Goal: Check status: Check status

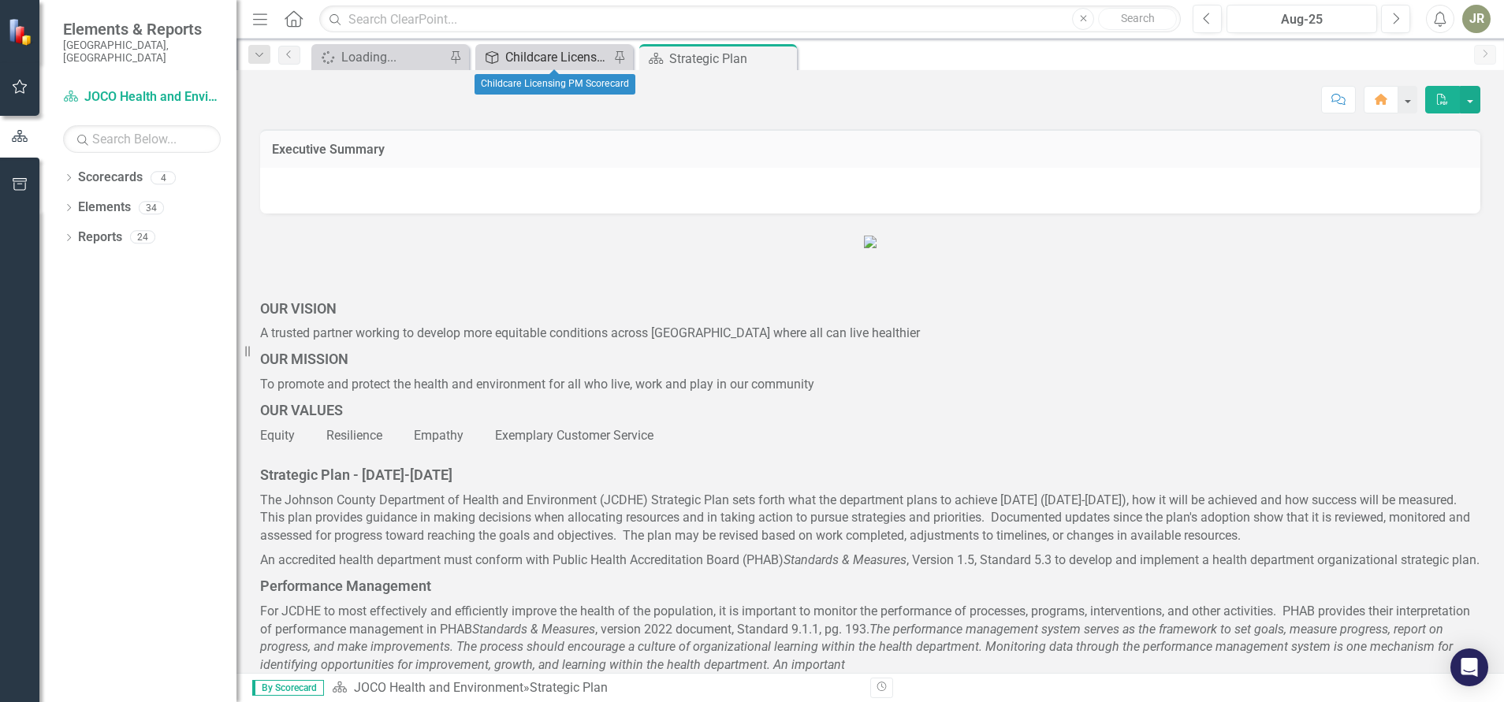
click at [581, 62] on div "Childcare Licensing PM Scorecard" at bounding box center [557, 57] width 104 height 20
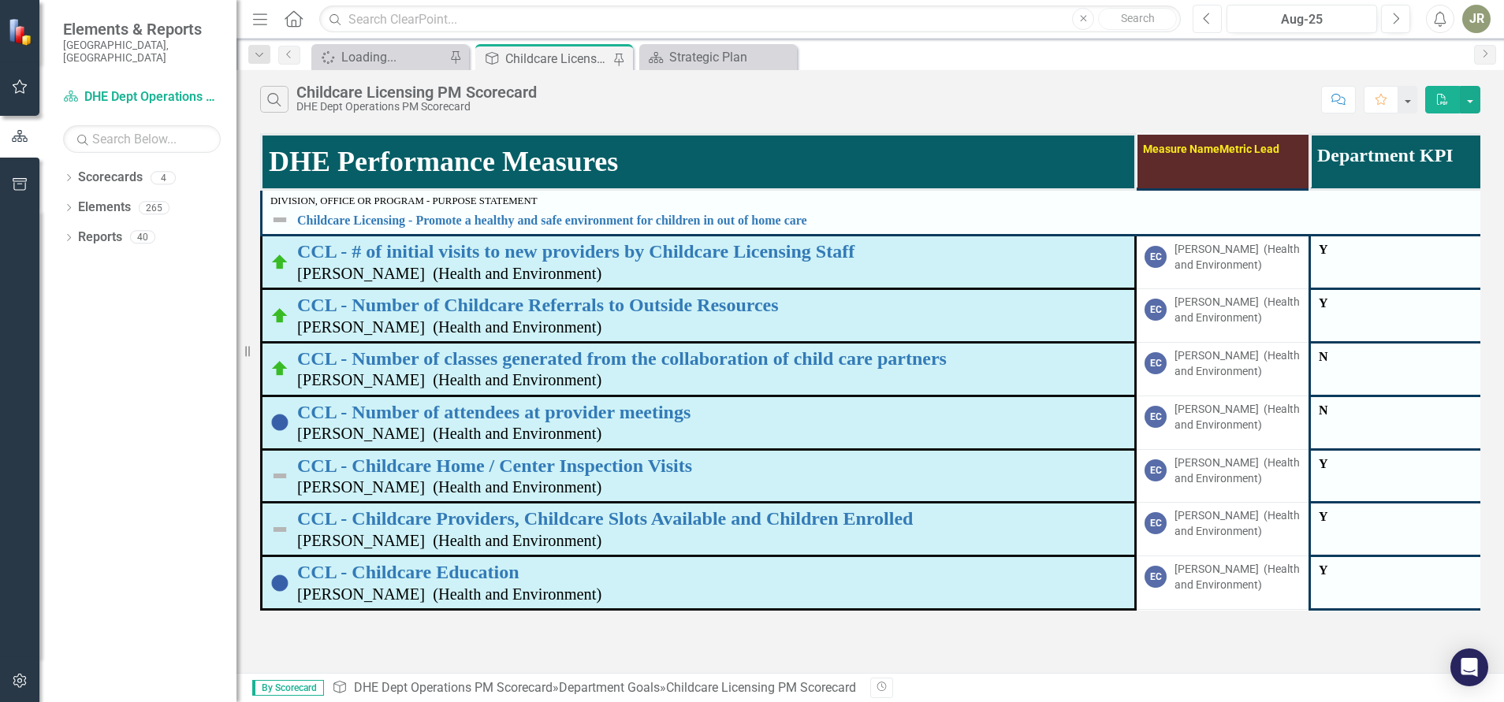
click at [1204, 20] on icon "Previous" at bounding box center [1207, 19] width 9 height 14
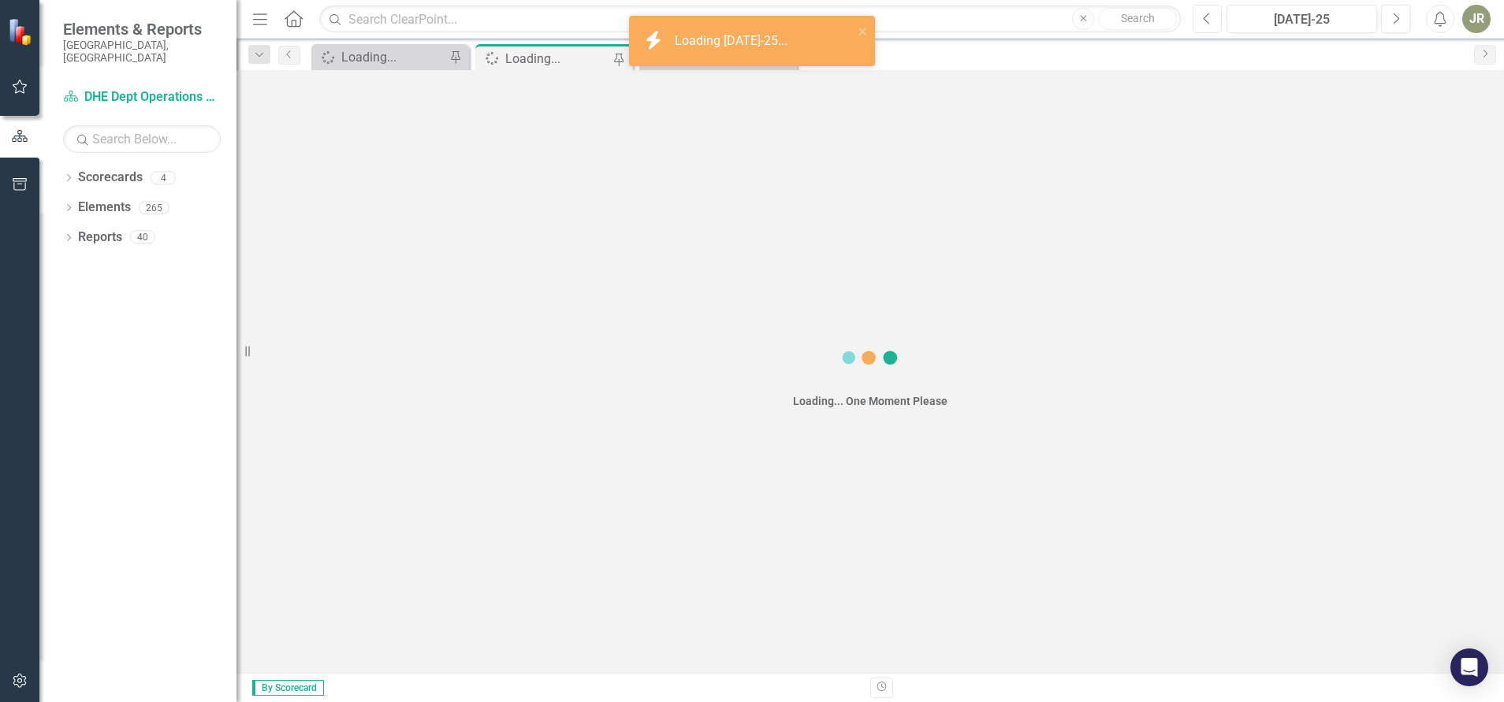
click at [1204, 20] on icon "Previous" at bounding box center [1207, 19] width 9 height 14
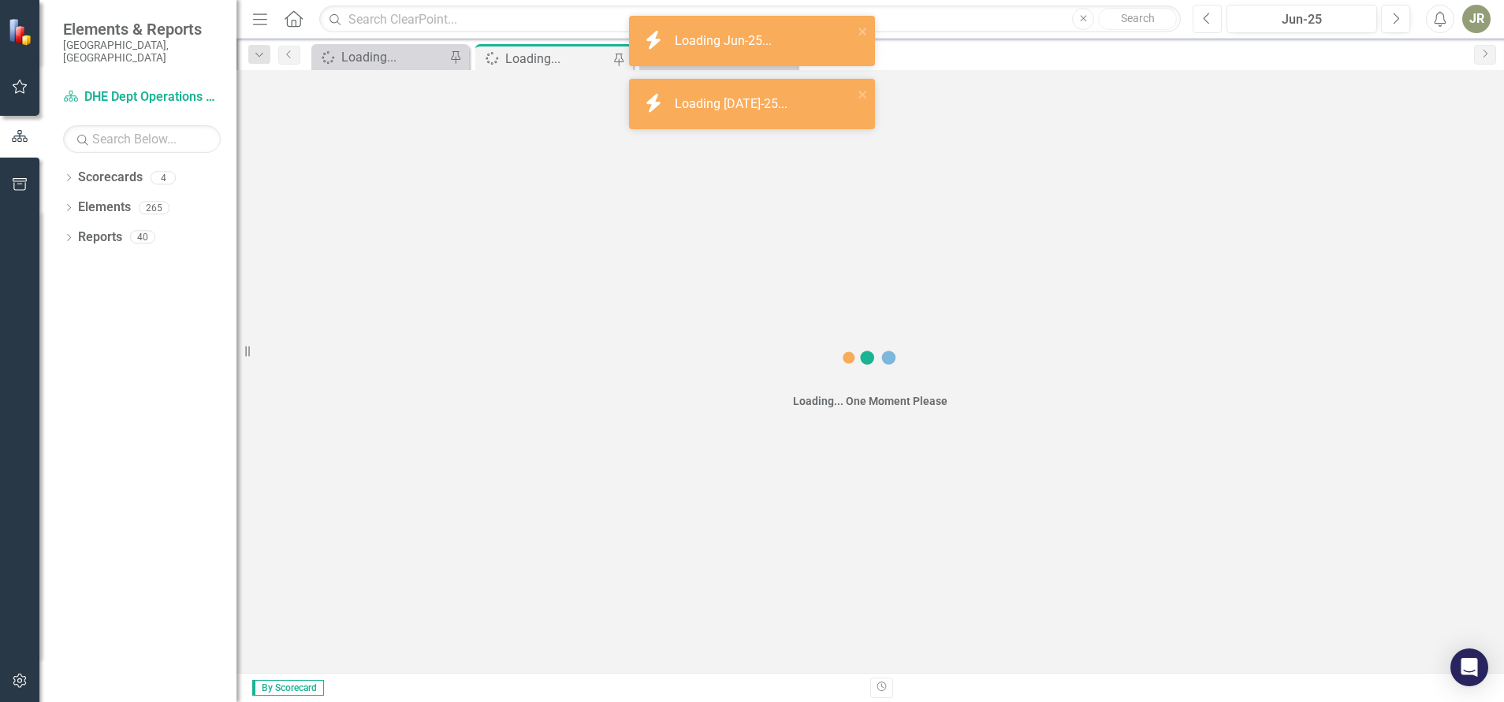
click at [1204, 20] on icon "Previous" at bounding box center [1207, 19] width 9 height 14
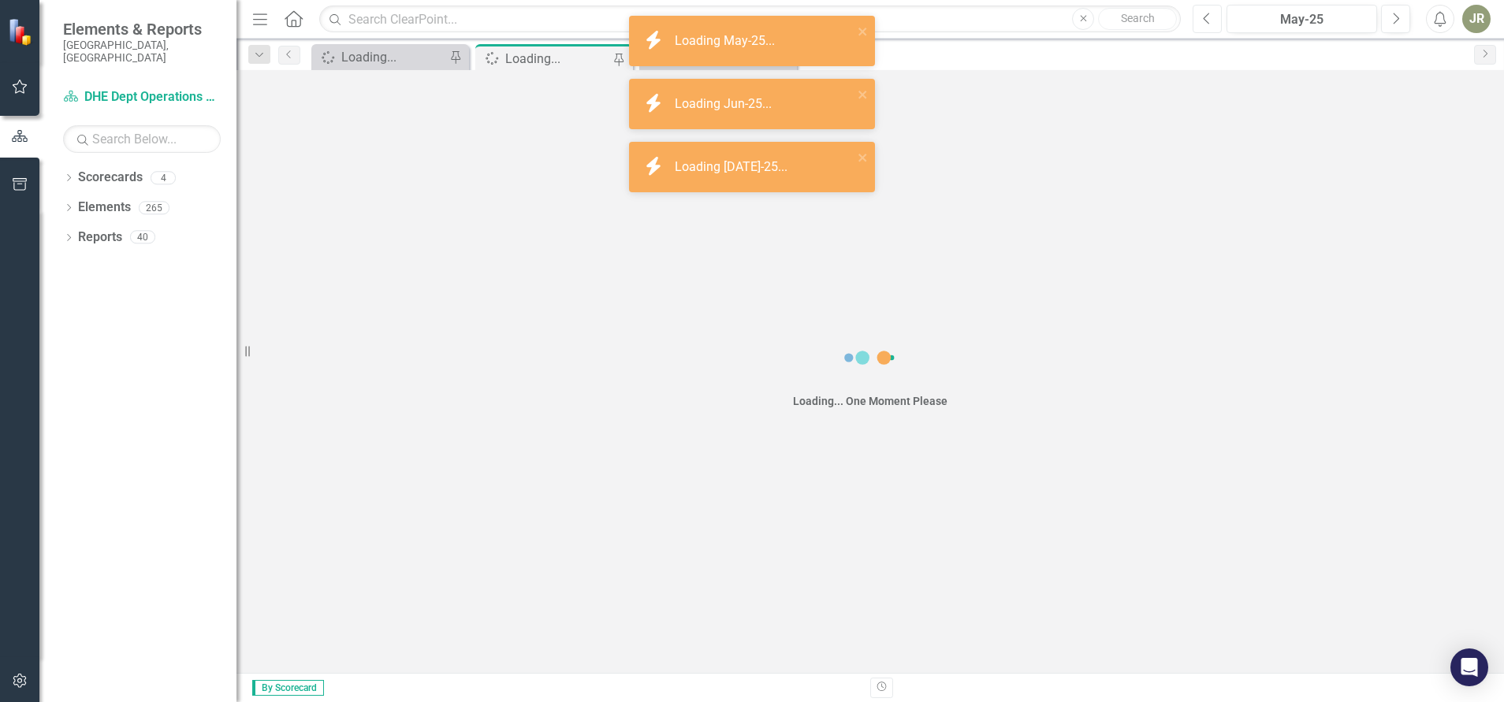
click at [1204, 20] on icon "Previous" at bounding box center [1207, 19] width 9 height 14
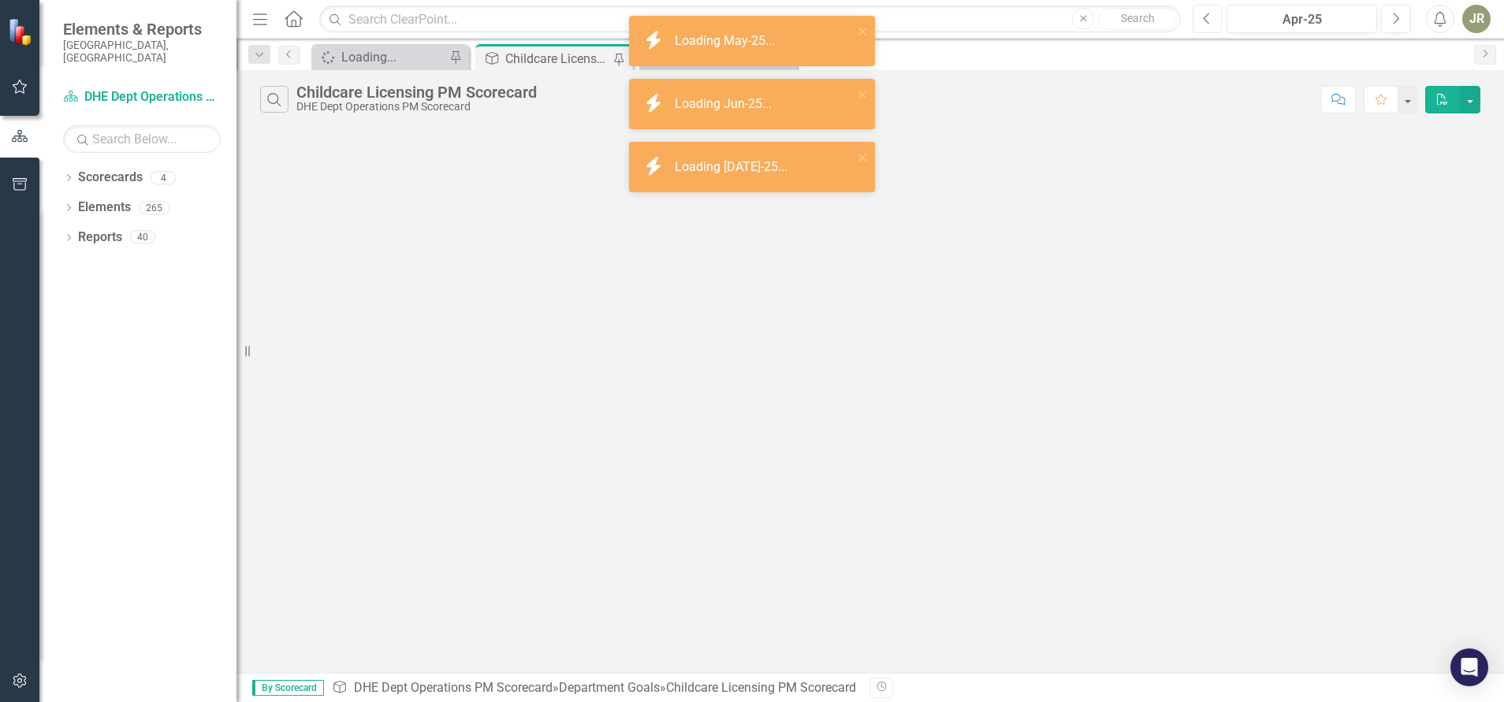
click at [1204, 20] on icon "Previous" at bounding box center [1207, 19] width 9 height 14
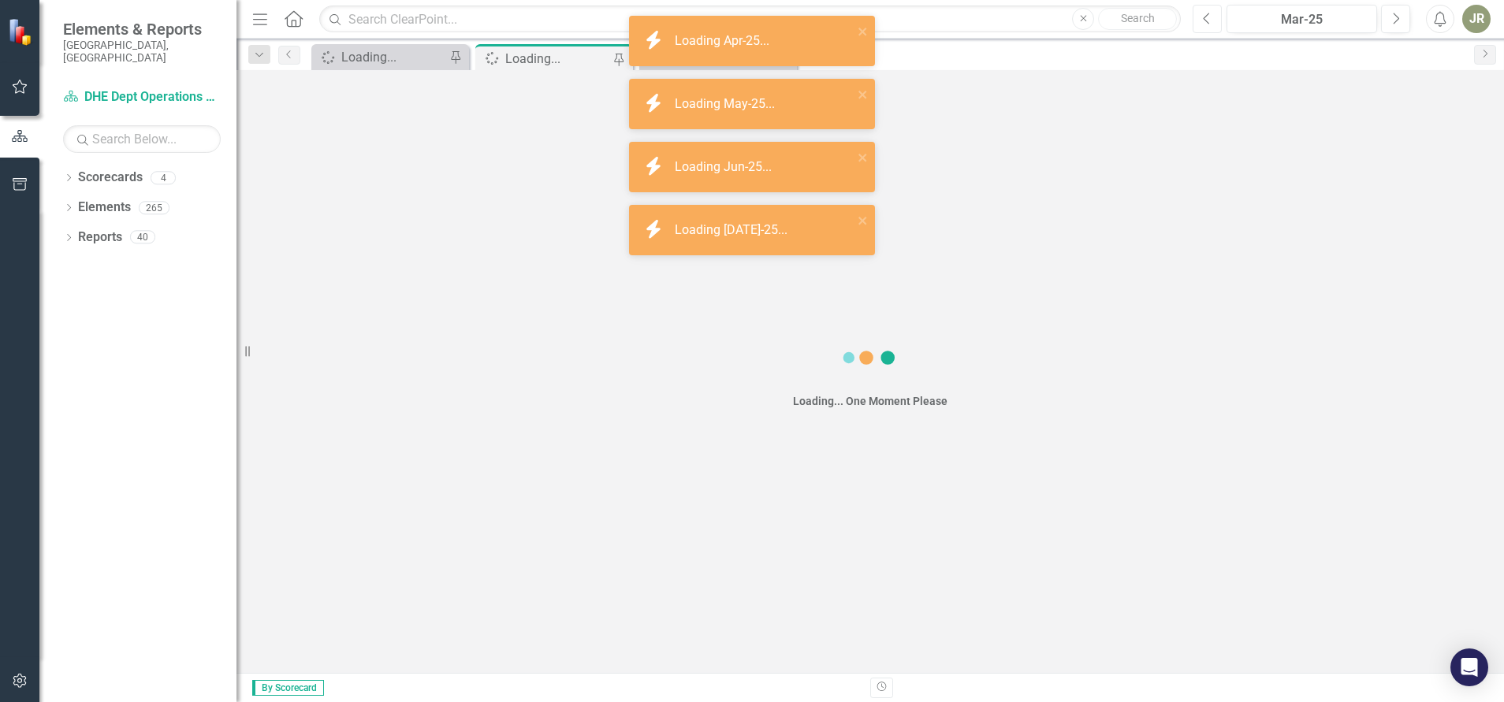
click at [1204, 20] on icon "Previous" at bounding box center [1207, 19] width 9 height 14
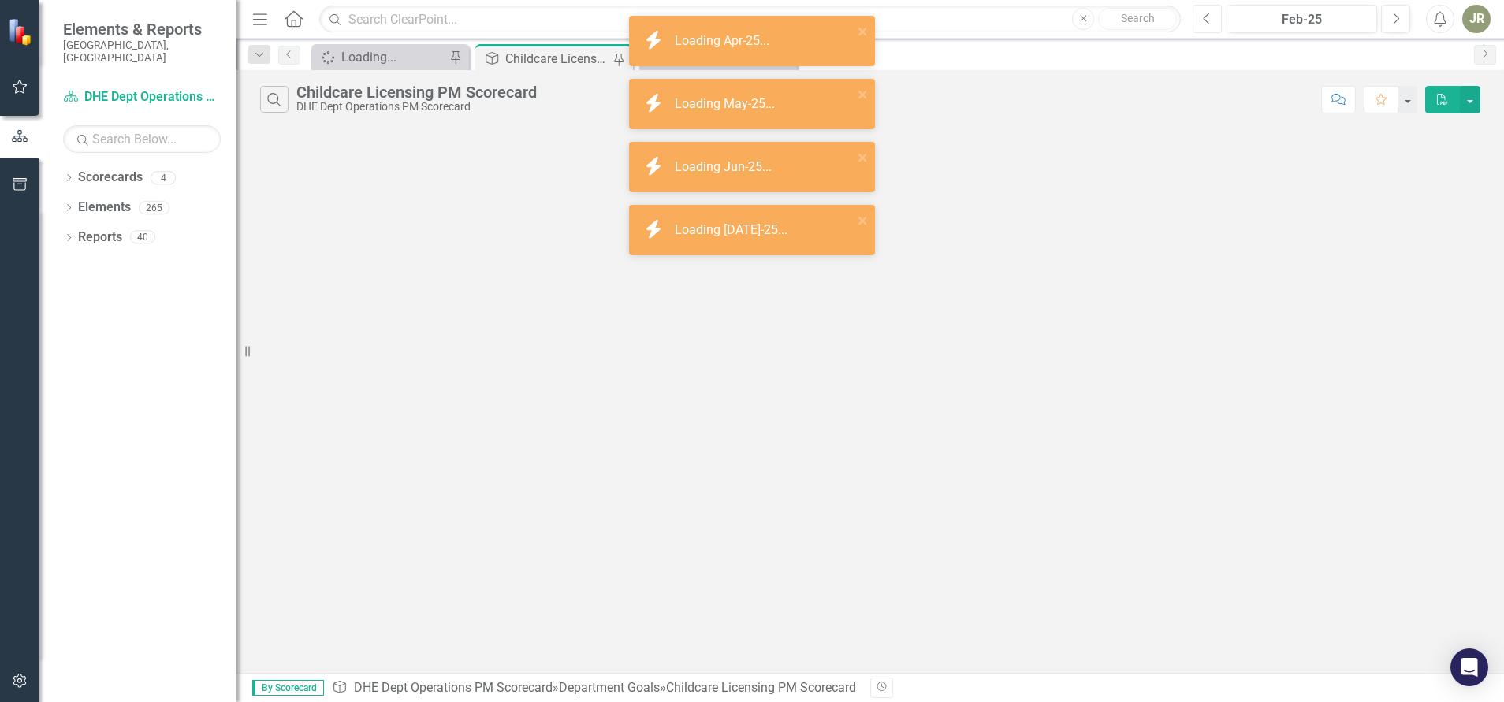
click at [1204, 20] on icon "Previous" at bounding box center [1207, 19] width 9 height 14
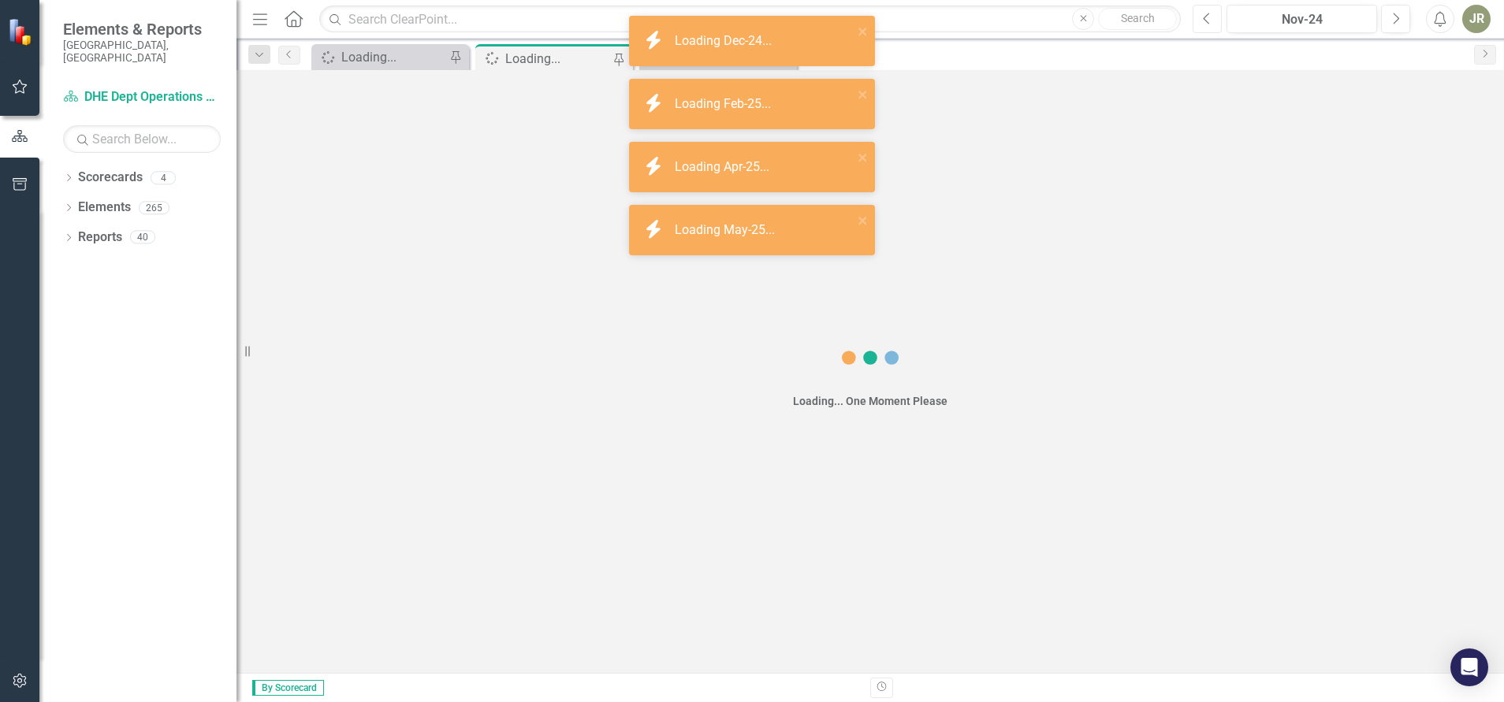
click at [1204, 20] on icon "Previous" at bounding box center [1207, 19] width 9 height 14
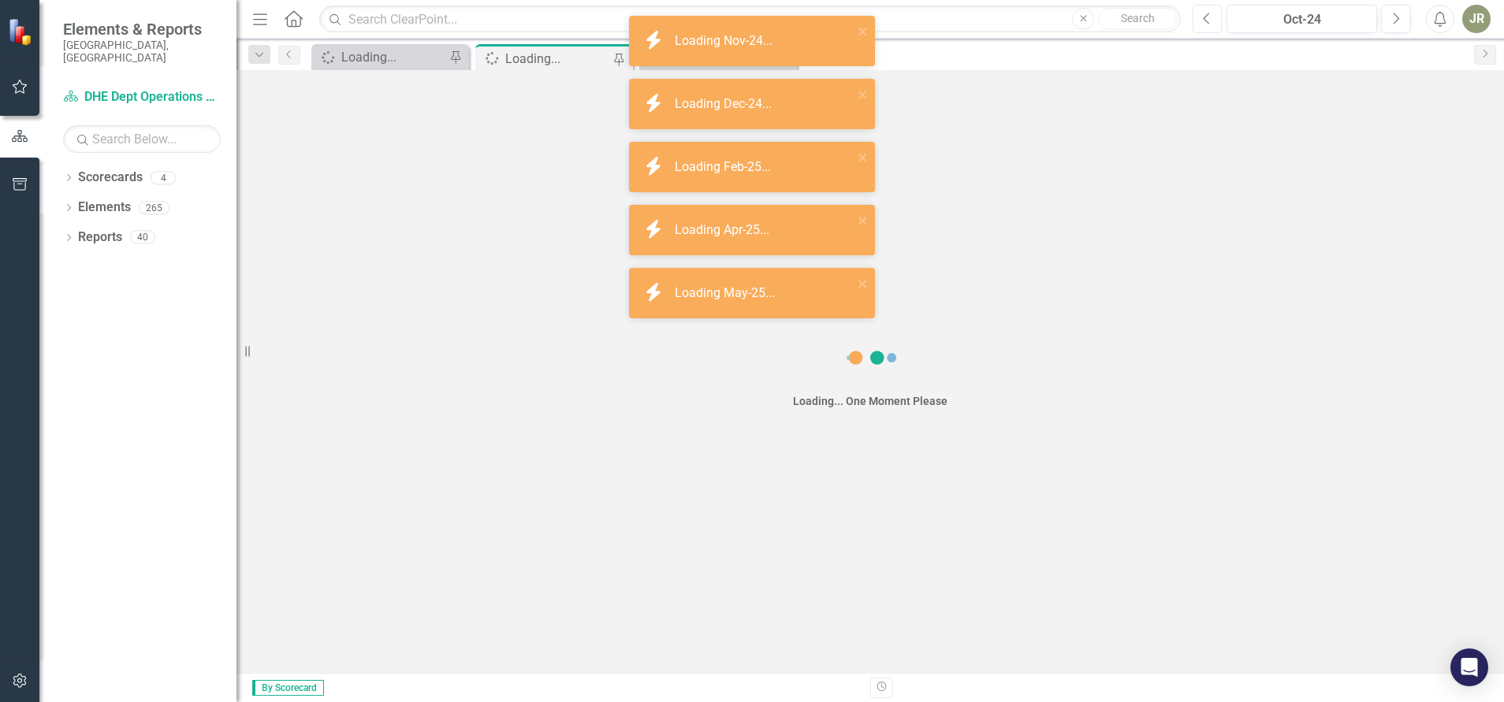
click at [1204, 20] on icon "Previous" at bounding box center [1207, 19] width 9 height 14
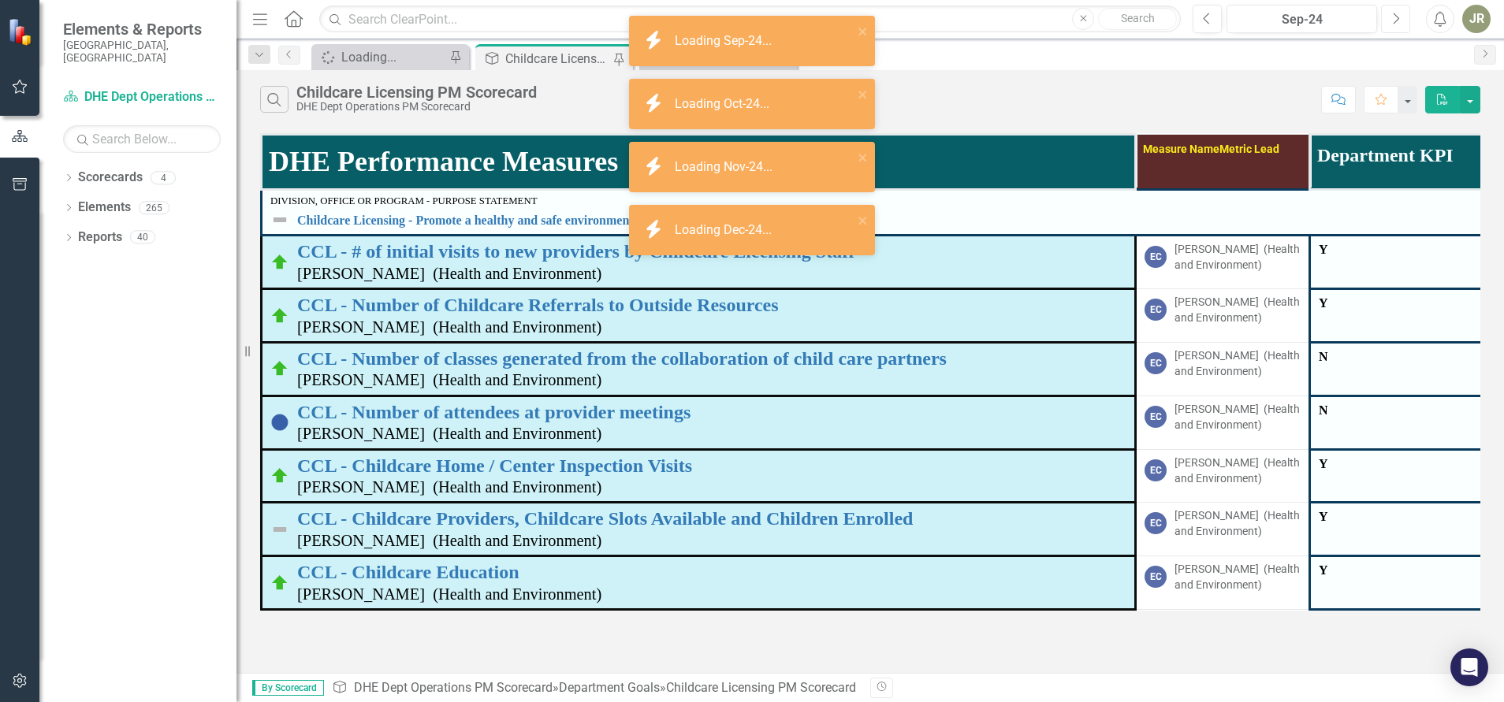
click at [1391, 19] on icon "Next" at bounding box center [1395, 19] width 9 height 14
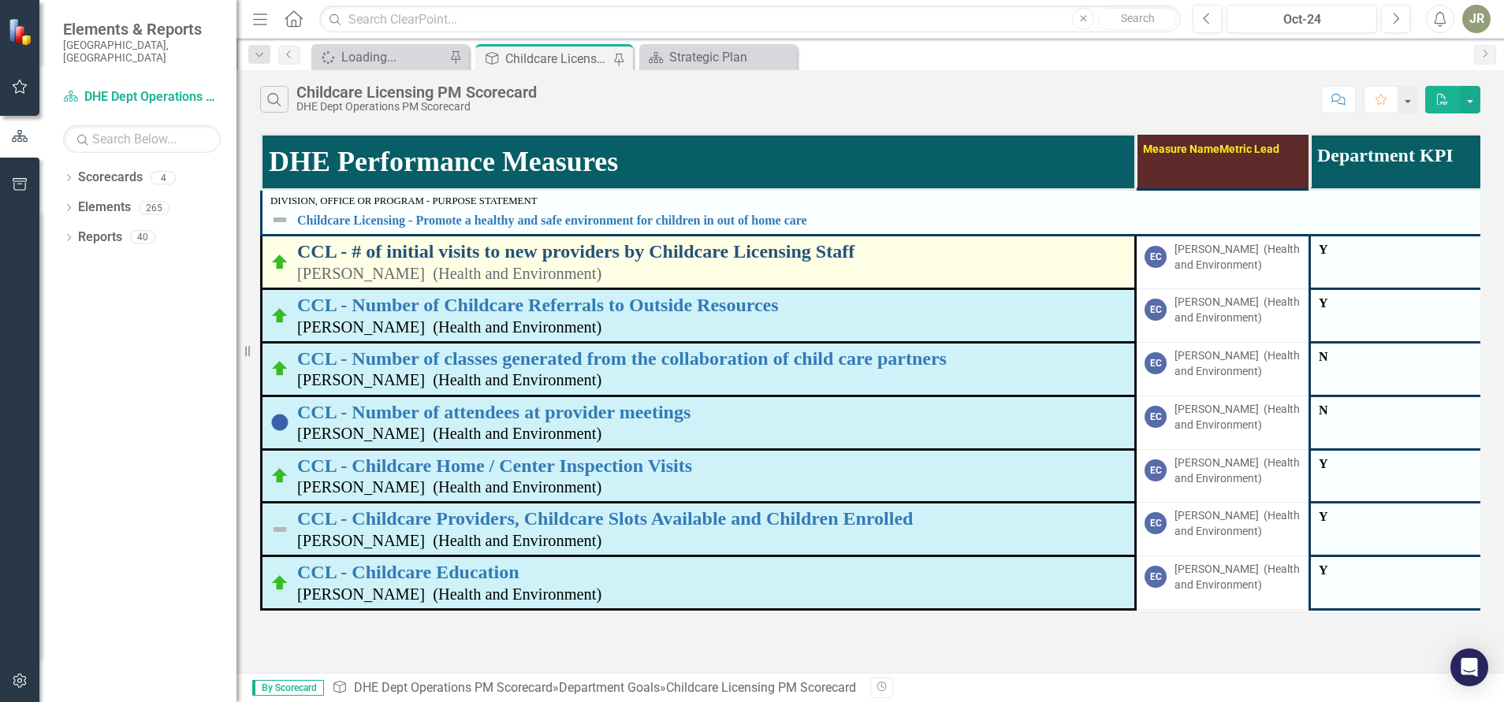
click at [557, 251] on link "CCL - # of initial visits to new providers by Childcare Licensing Staff" at bounding box center [711, 251] width 829 height 20
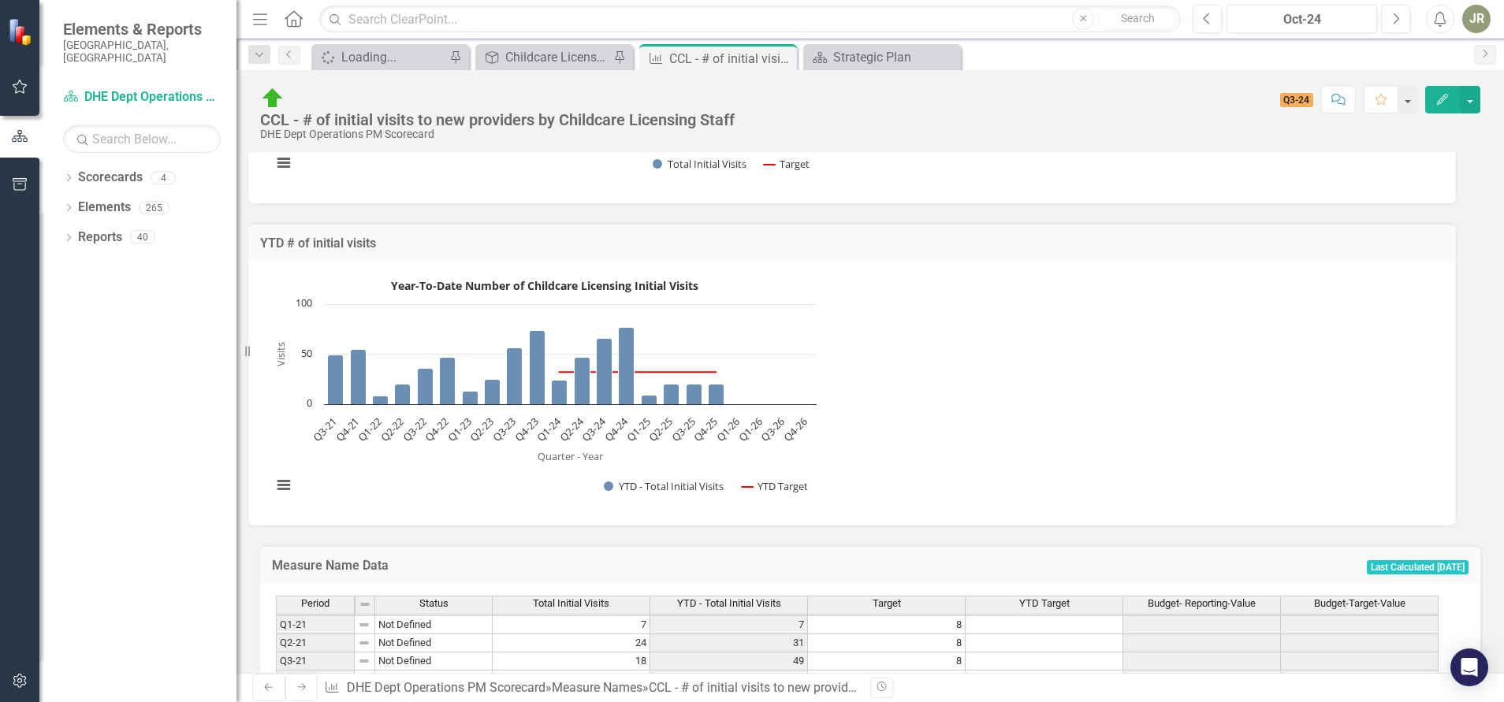
scroll to position [393, 0]
